Goal: Information Seeking & Learning: Find specific page/section

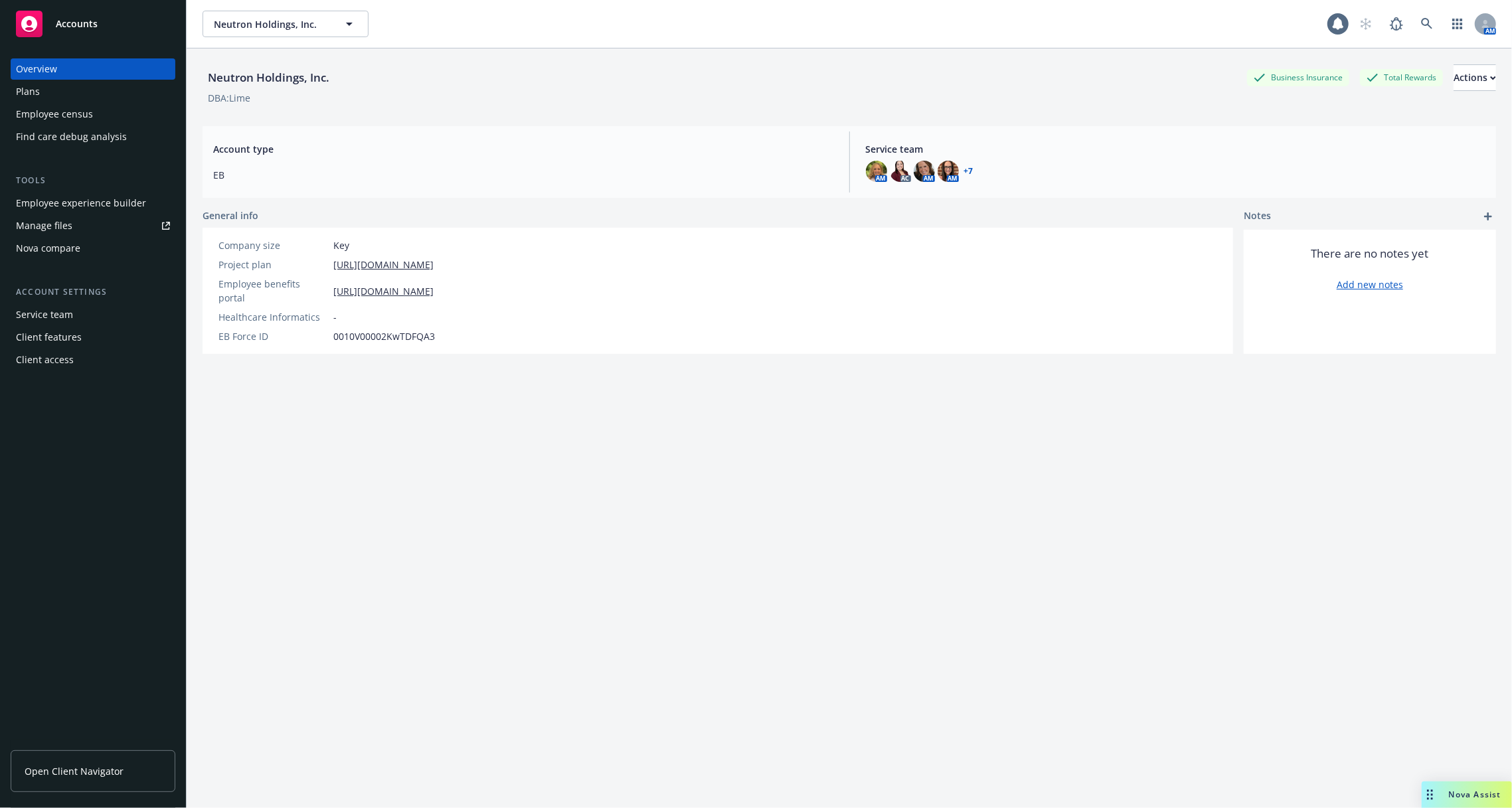
click at [97, 351] on div "Client access" at bounding box center [93, 360] width 154 height 22
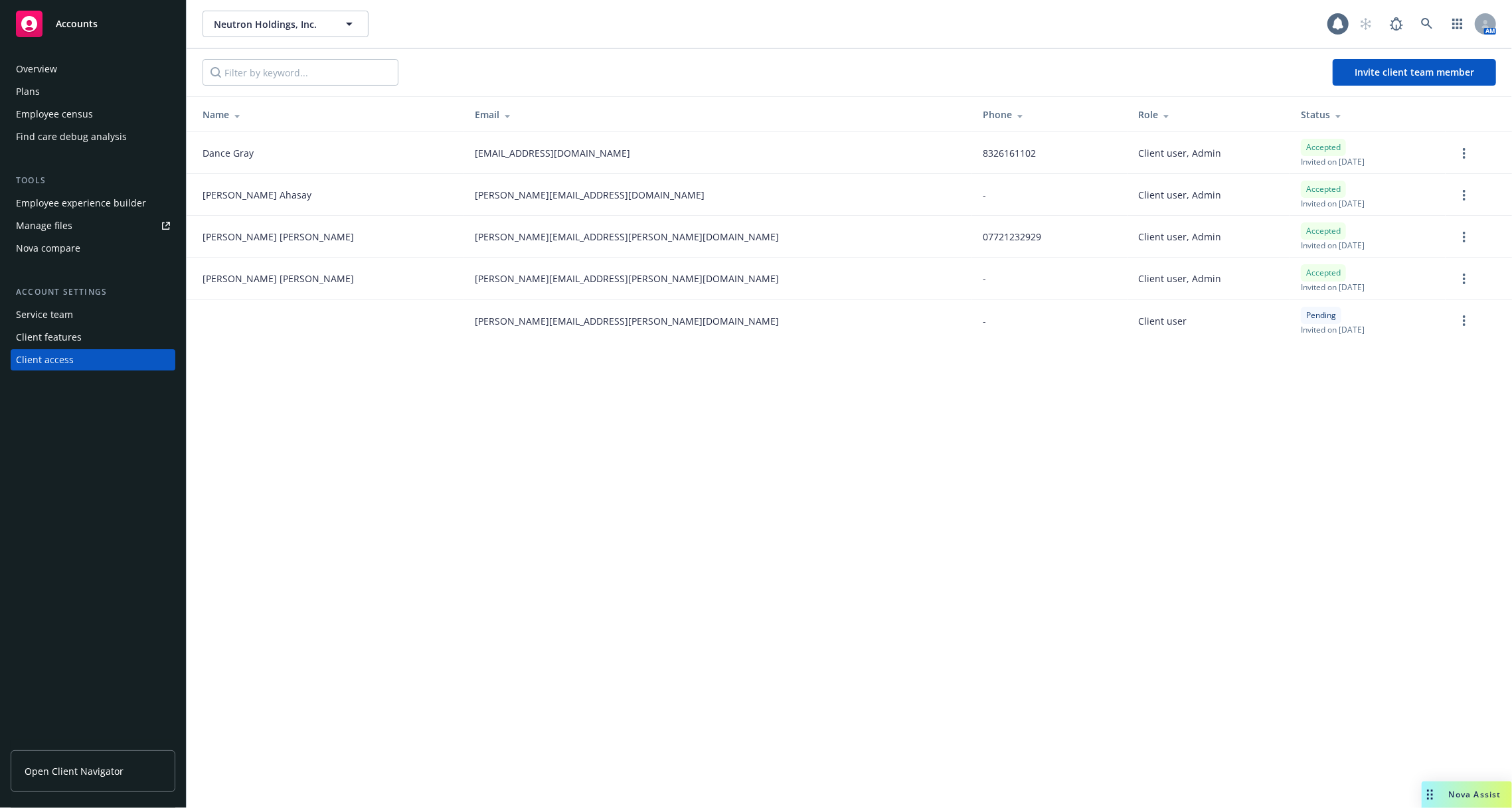
click at [102, 252] on div "Nova compare" at bounding box center [93, 248] width 154 height 22
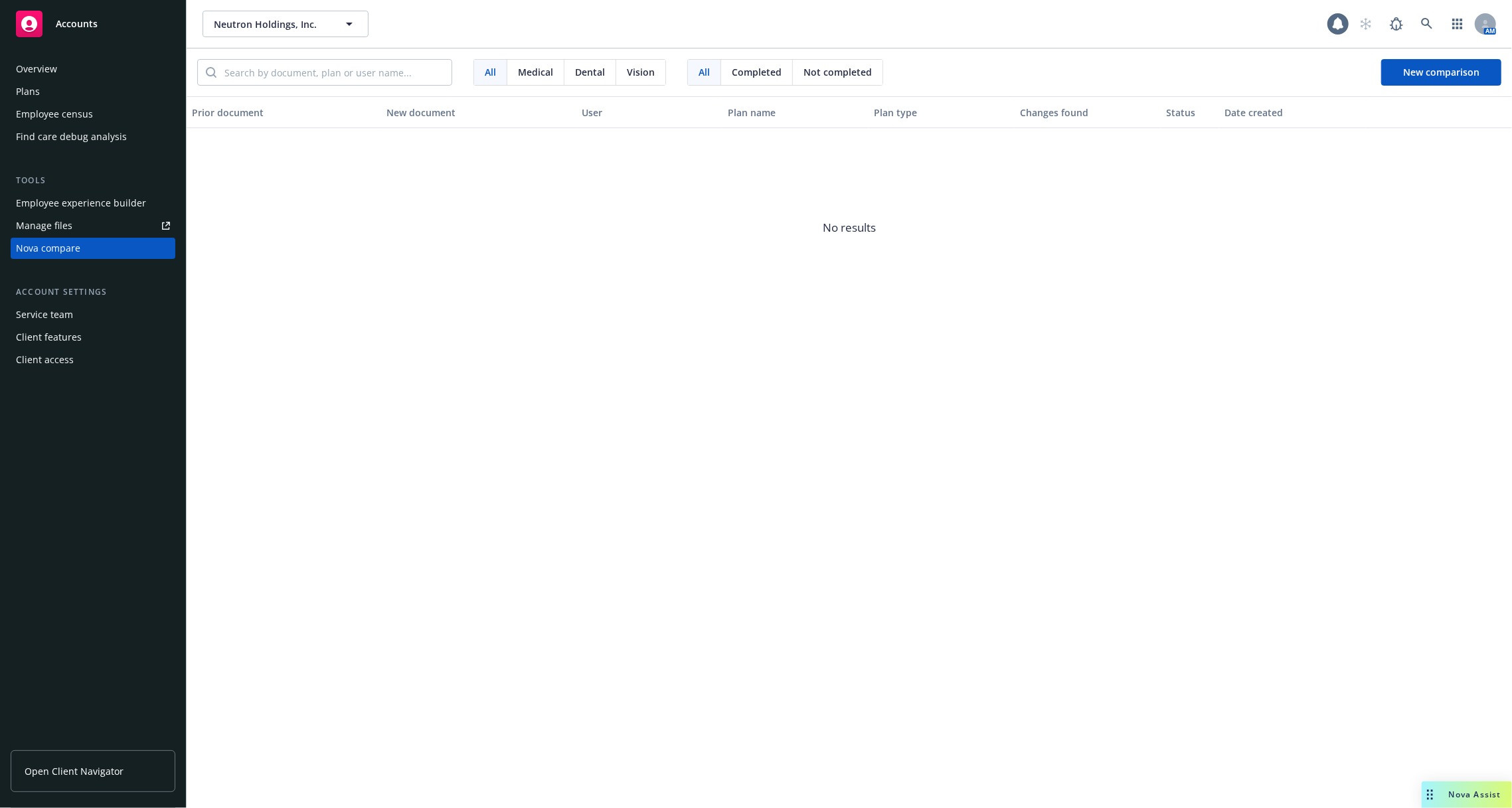
click at [90, 221] on link "Manage files" at bounding box center [93, 226] width 165 height 22
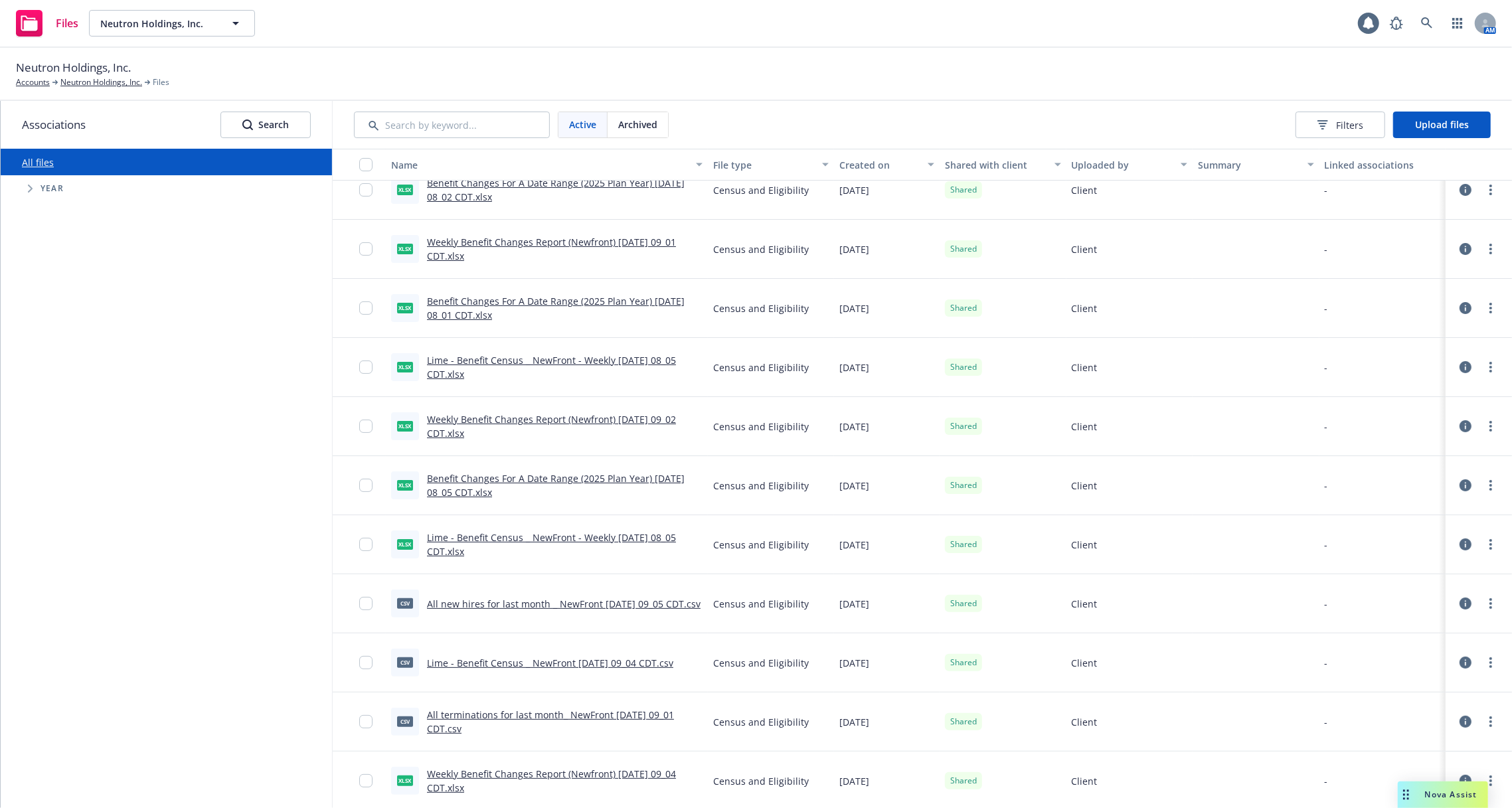
scroll to position [205, 0]
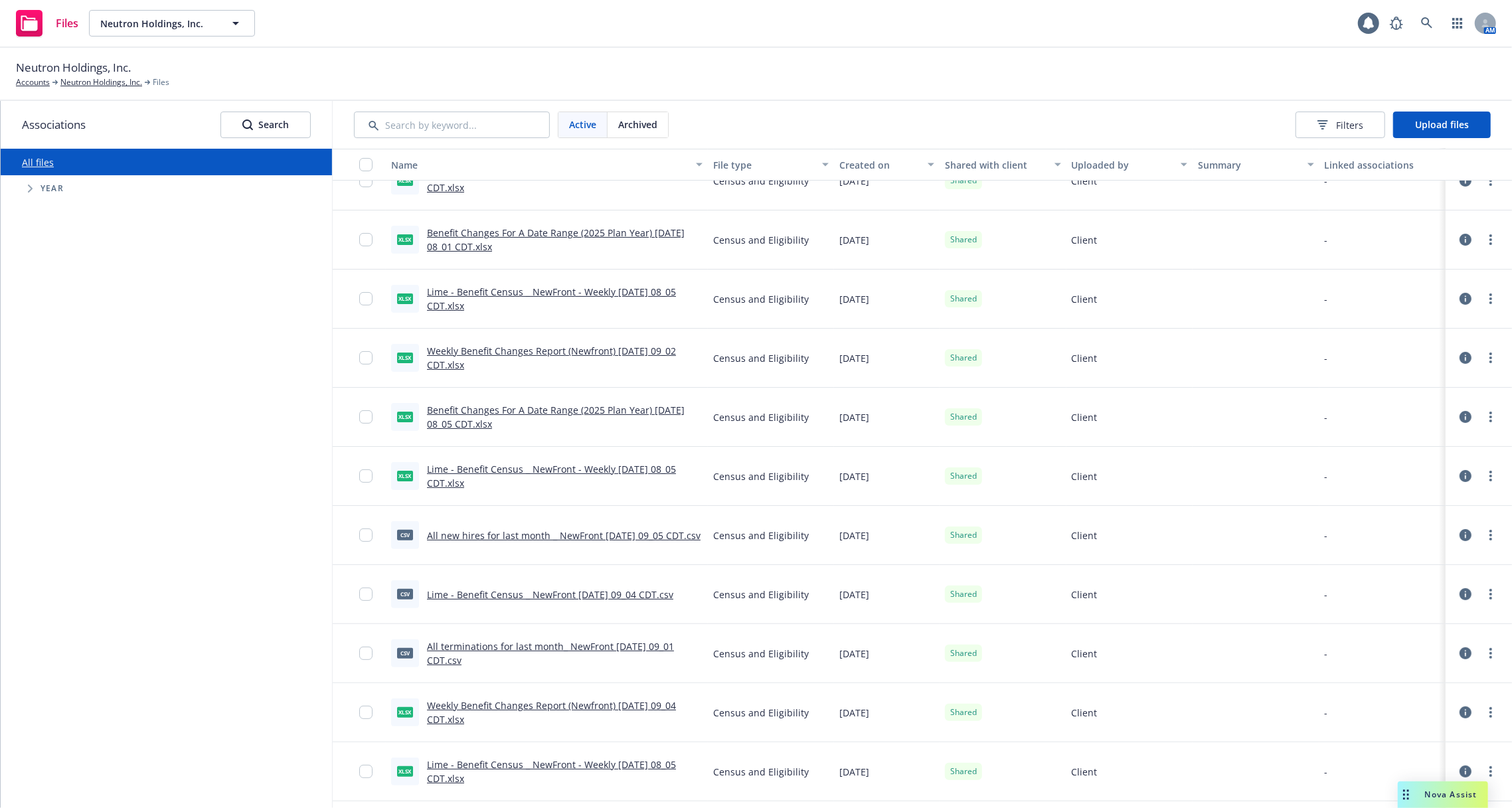
click at [1466, 358] on icon at bounding box center [1466, 358] width 12 height 12
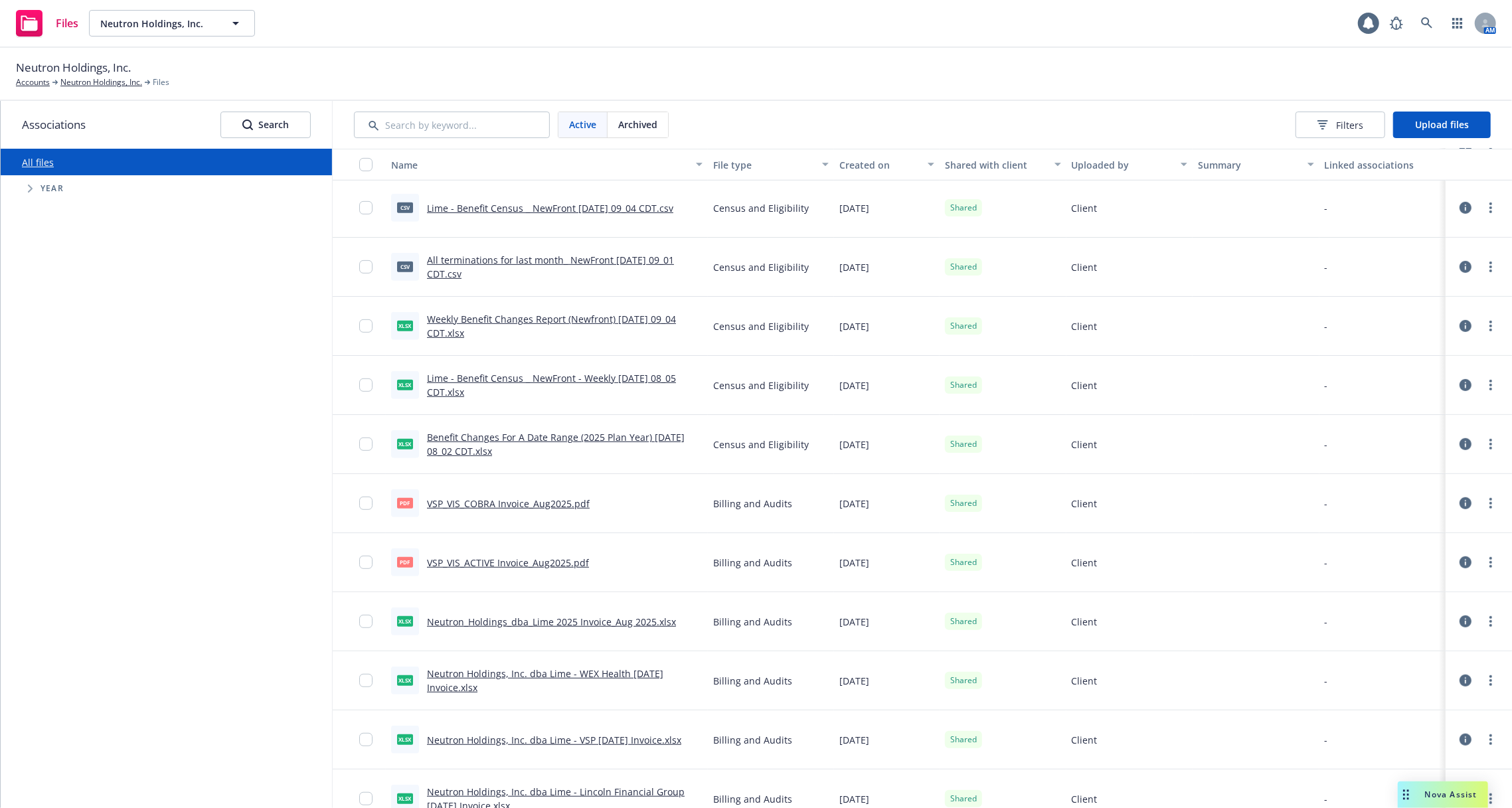
click at [1459, 324] on div at bounding box center [1478, 325] width 56 height 42
click at [1468, 322] on icon at bounding box center [1466, 326] width 12 height 12
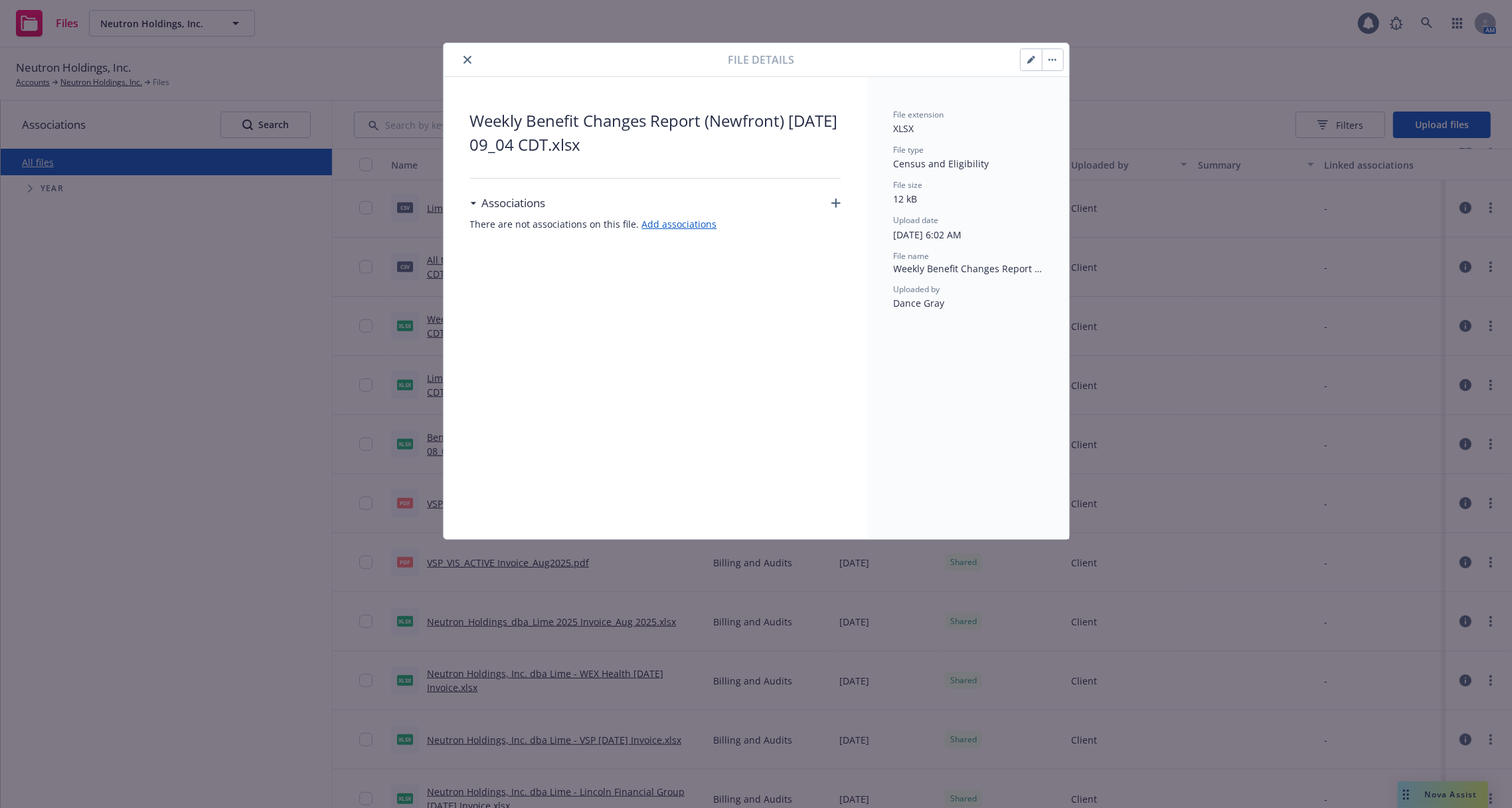
click at [1355, 306] on div "File details Weekly Benefit Changes Report (Newfront) 2025-08-28 09_04 CDT.xlsx…" at bounding box center [756, 404] width 1512 height 808
click at [1194, 292] on div "File details Weekly Benefit Changes Report (Newfront) 2025-08-28 09_04 CDT.xlsx…" at bounding box center [756, 404] width 1512 height 808
click at [1145, 291] on div "File details Weekly Benefit Changes Report (Newfront) 2025-08-28 09_04 CDT.xlsx…" at bounding box center [756, 404] width 1512 height 808
click at [1122, 79] on div "File details Weekly Benefit Changes Report (Newfront) 2025-08-28 09_04 CDT.xlsx…" at bounding box center [756, 404] width 1512 height 808
click at [469, 56] on icon "close" at bounding box center [467, 60] width 8 height 8
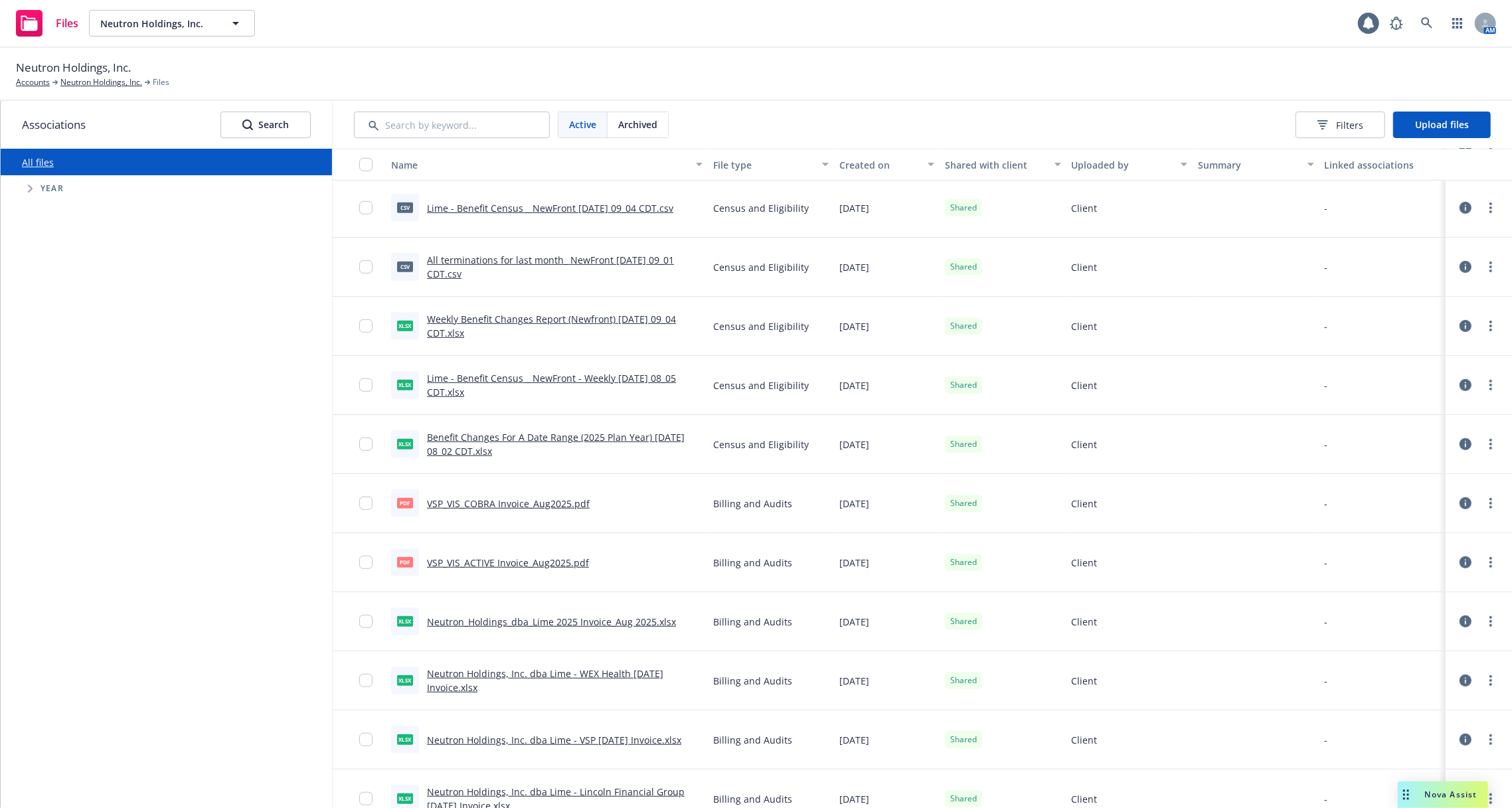
click at [1469, 619] on icon at bounding box center [1466, 622] width 12 height 12
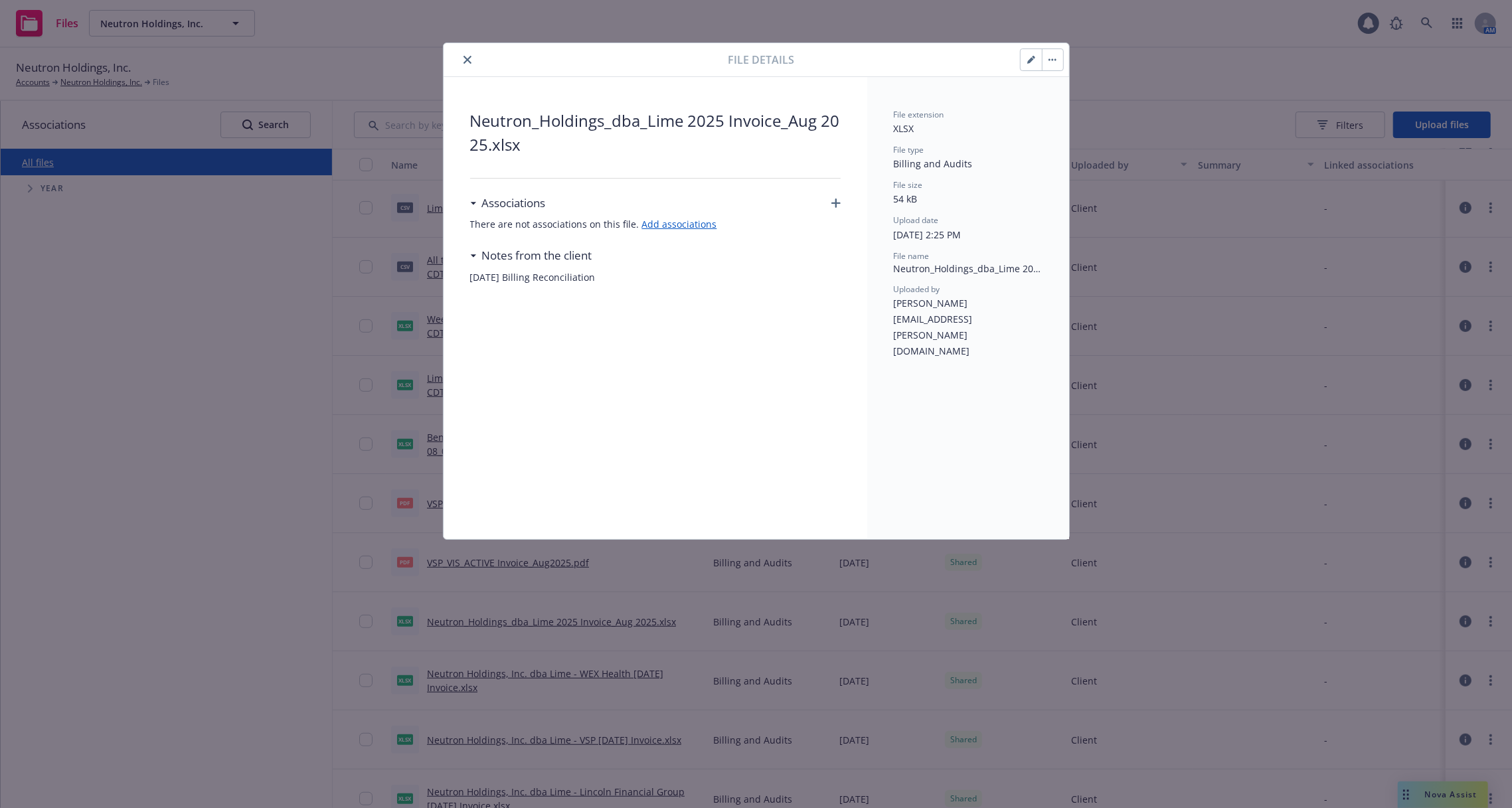
click at [1358, 336] on div "File details Neutron_Holdings_dba_Lime 2025 Invoice_Aug 2025.xlsx Associations …" at bounding box center [756, 404] width 1512 height 808
click at [470, 63] on button "close" at bounding box center [467, 60] width 16 height 16
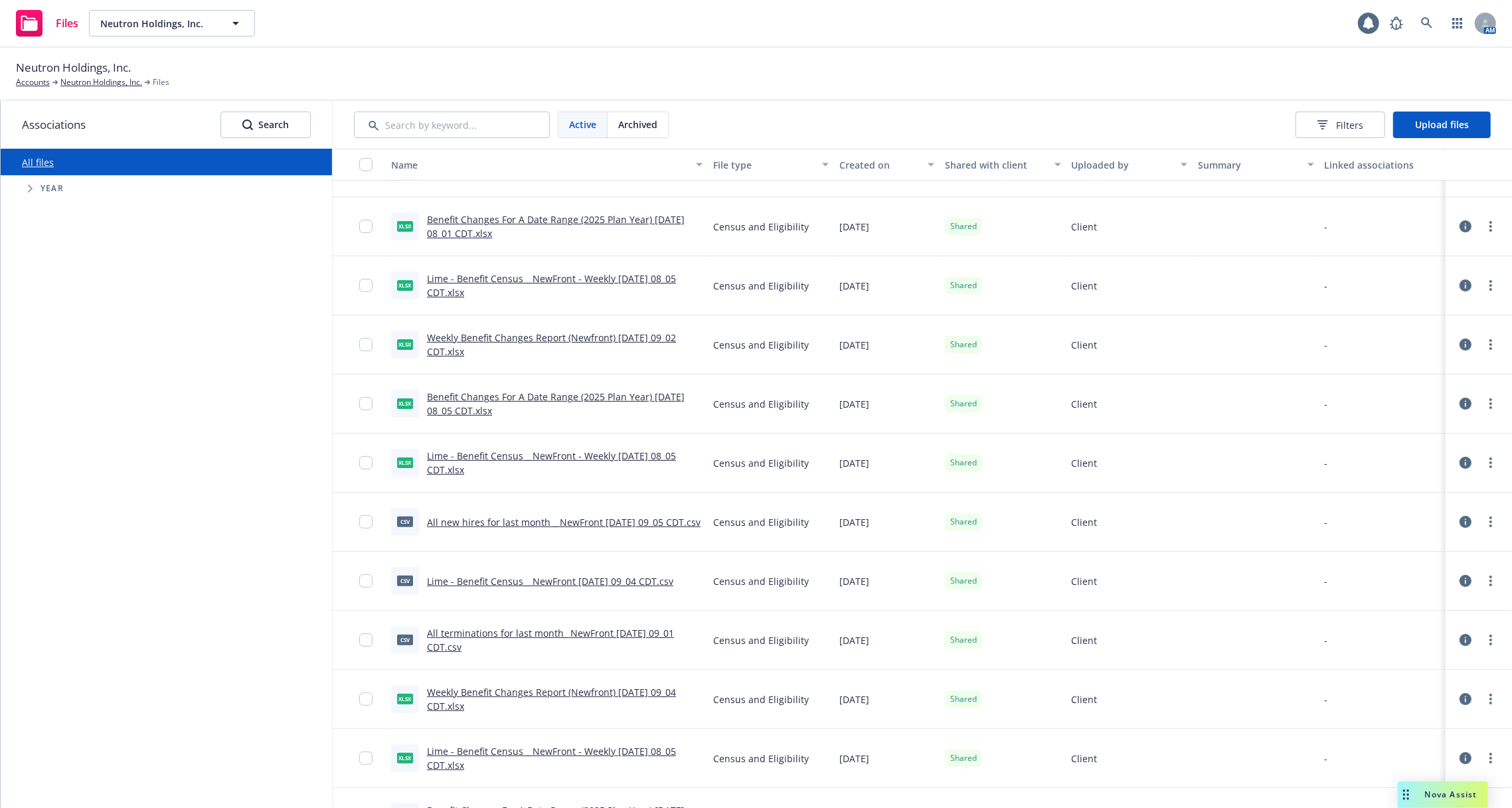
scroll to position [210, 0]
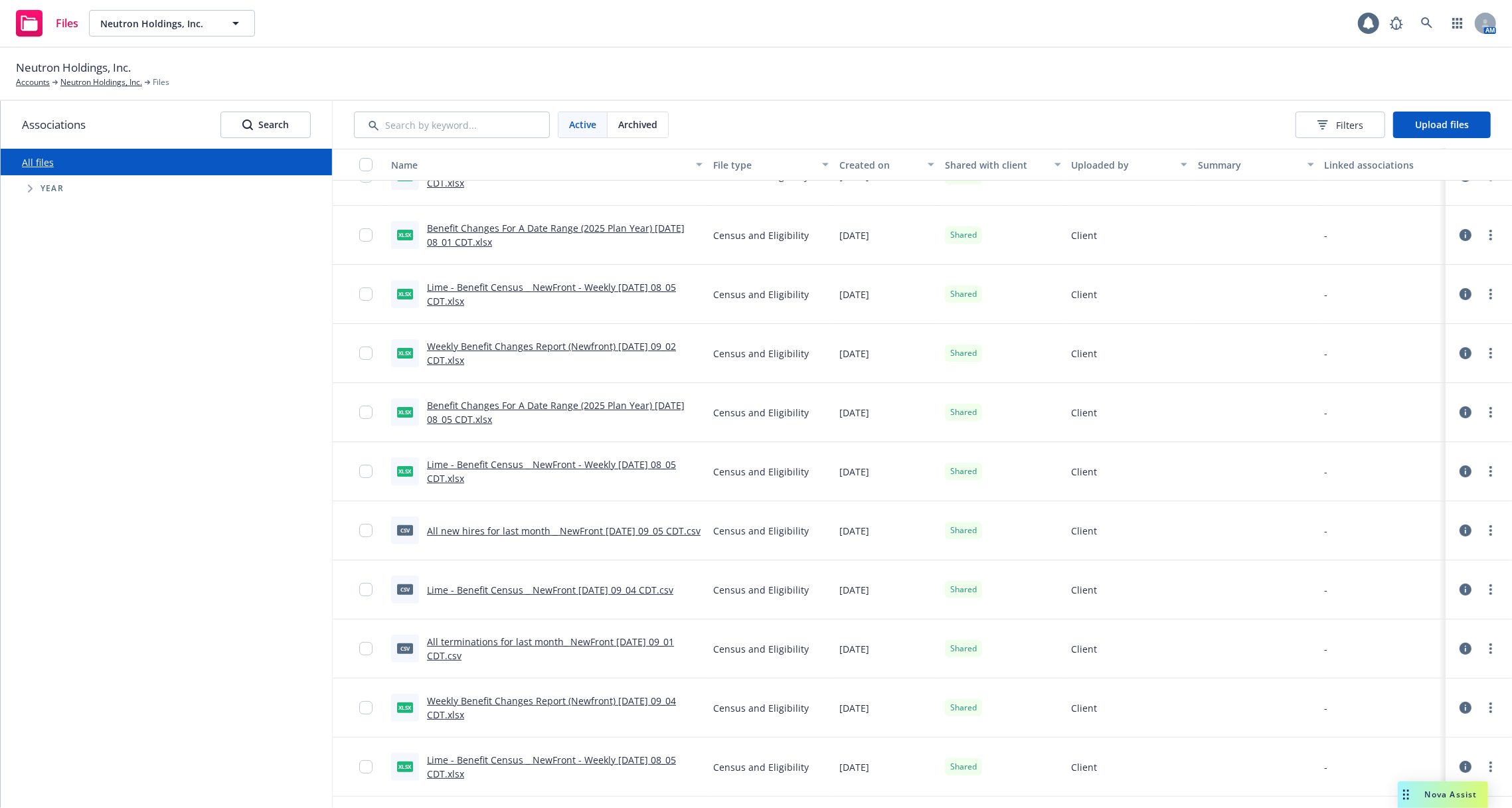
click at [1463, 532] on icon at bounding box center [1466, 530] width 12 height 12
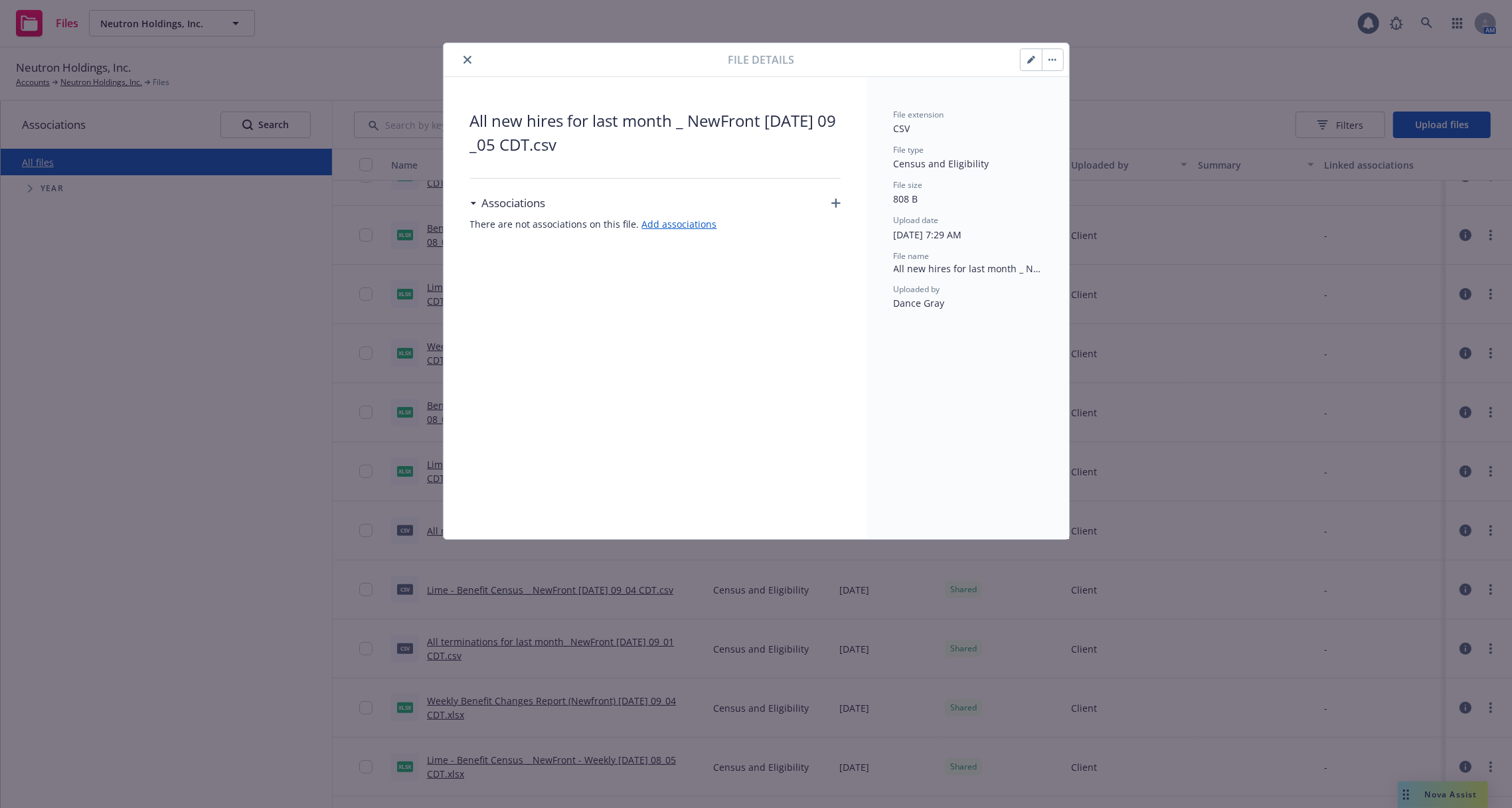
click at [935, 297] on span "Dance Gray" at bounding box center [920, 303] width 51 height 13
copy span "Dance Gray"
click at [1173, 237] on div "File details All new hires for last month _ NewFront 2025-09-01 09_05 CDT.csv A…" at bounding box center [756, 404] width 1512 height 808
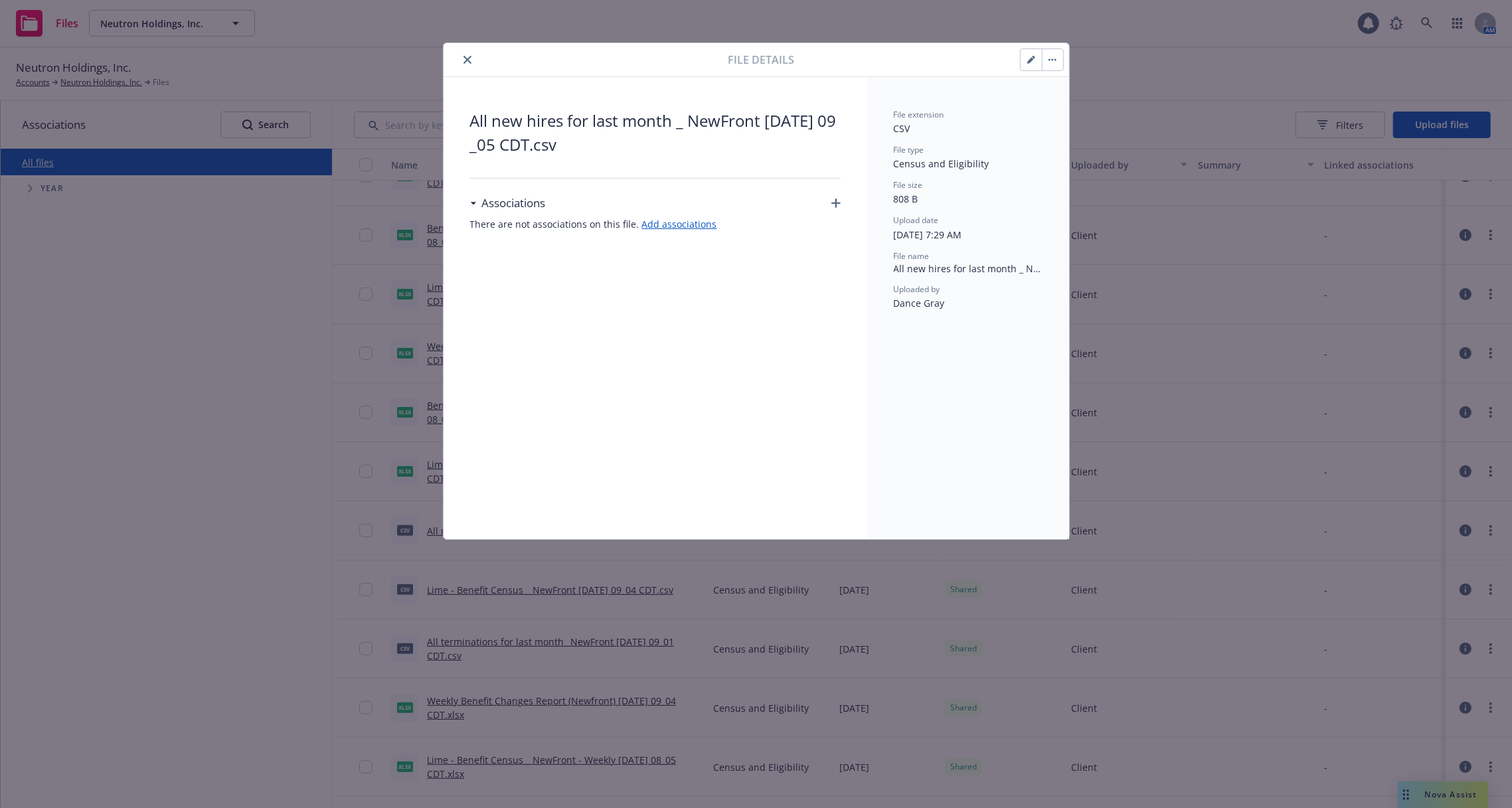
click at [463, 56] on icon "close" at bounding box center [467, 60] width 8 height 8
click at [96, 148] on div "File details Neutron_Holdings_dba_Lime 2025 Invoice_Aug 2025.xlsx Associations …" at bounding box center [756, 404] width 1512 height 808
click at [478, 57] on div at bounding box center [588, 60] width 280 height 16
click at [472, 58] on button "close" at bounding box center [467, 60] width 16 height 16
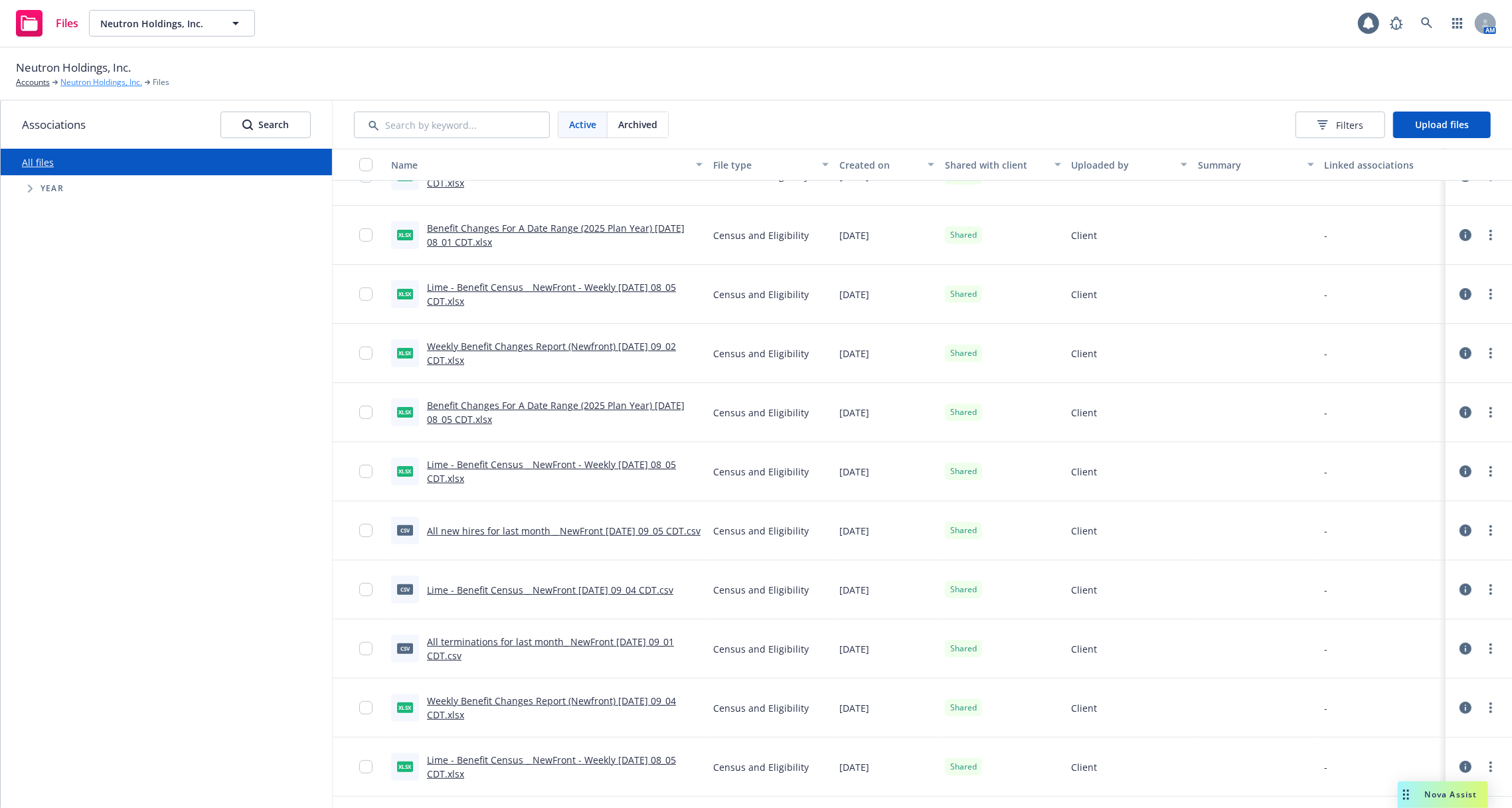
click at [79, 81] on link "Neutron Holdings, Inc." at bounding box center [101, 82] width 82 height 12
